Goal: Information Seeking & Learning: Learn about a topic

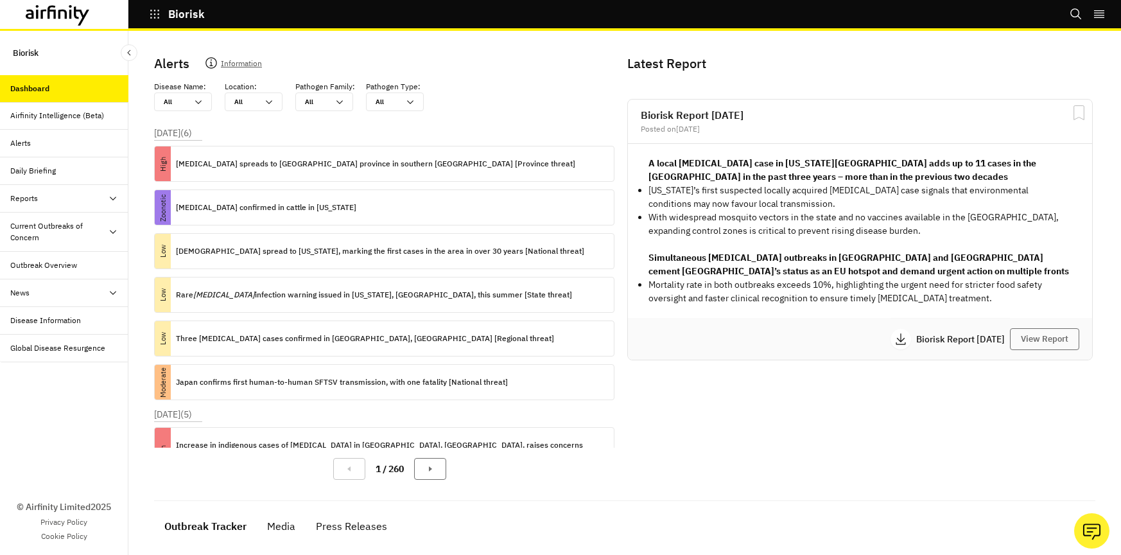
click at [78, 259] on div "Outbreak Overview" at bounding box center [69, 265] width 118 height 12
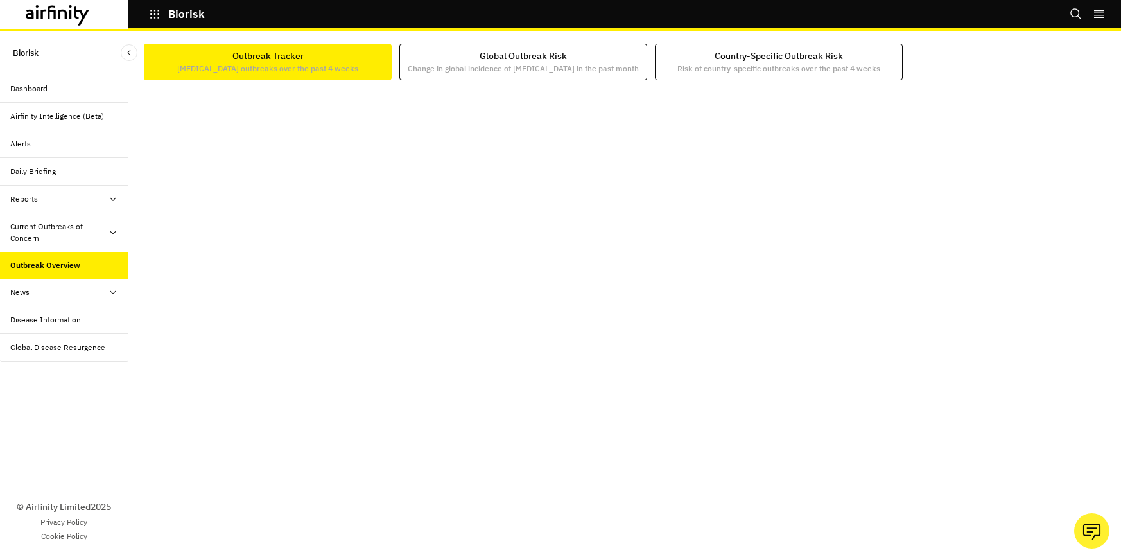
click at [83, 313] on div "Disease Information" at bounding box center [64, 320] width 128 height 28
